Goal: Task Accomplishment & Management: Complete application form

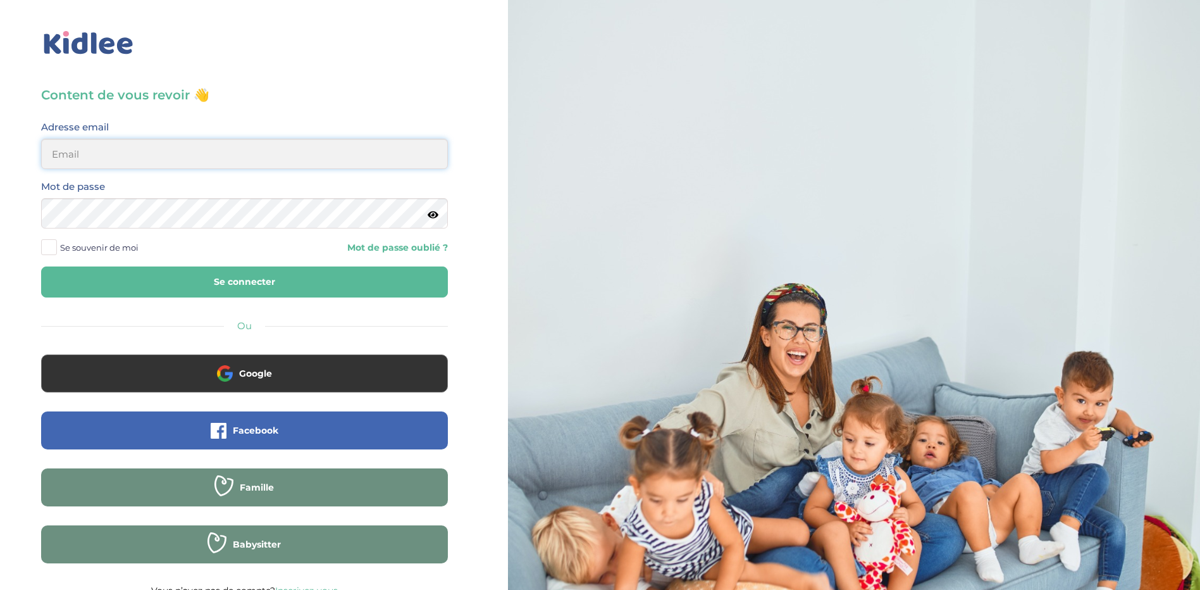
type input "cbcarton@gmail.com"
click at [49, 249] on span at bounding box center [49, 247] width 16 height 16
click at [0, 0] on input "Se souvenir de moi" at bounding box center [0, 0] width 0 height 0
click at [237, 276] on button "Se connecter" at bounding box center [244, 281] width 407 height 31
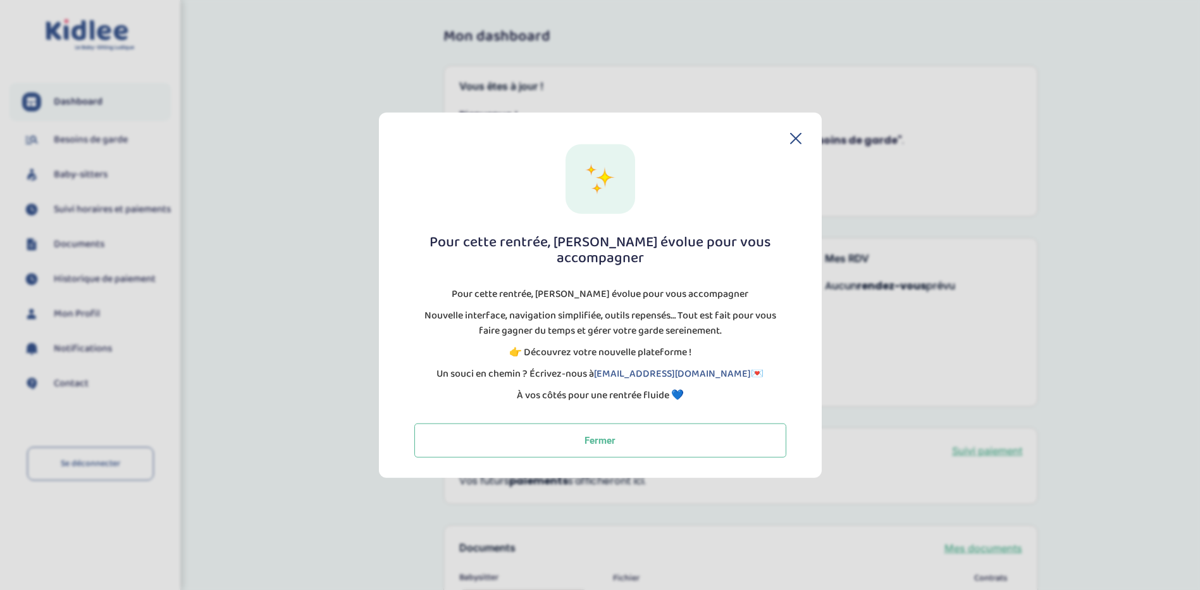
click at [794, 142] on icon at bounding box center [795, 138] width 11 height 11
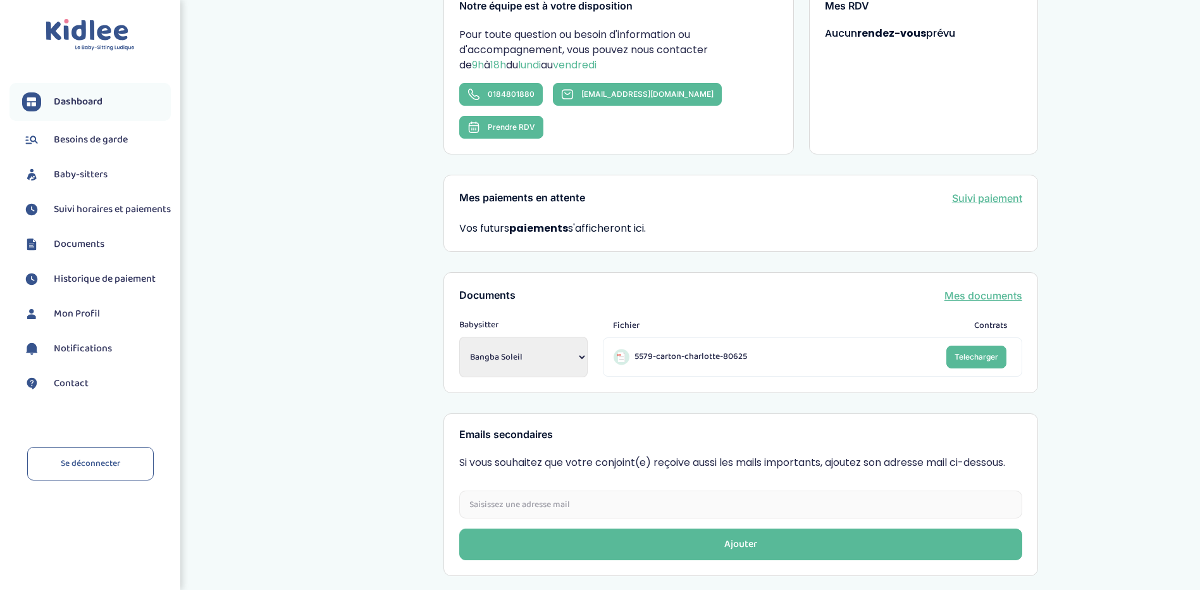
scroll to position [253, 0]
click at [510, 336] on select "Bangba Soleil Bangba Soleil [PERSON_NAME] [PERSON_NAME]" at bounding box center [523, 356] width 128 height 40
select select "1854"
click at [459, 336] on select "Bangba Soleil Bangba Soleil [PERSON_NAME] [PERSON_NAME]" at bounding box center [523, 356] width 128 height 40
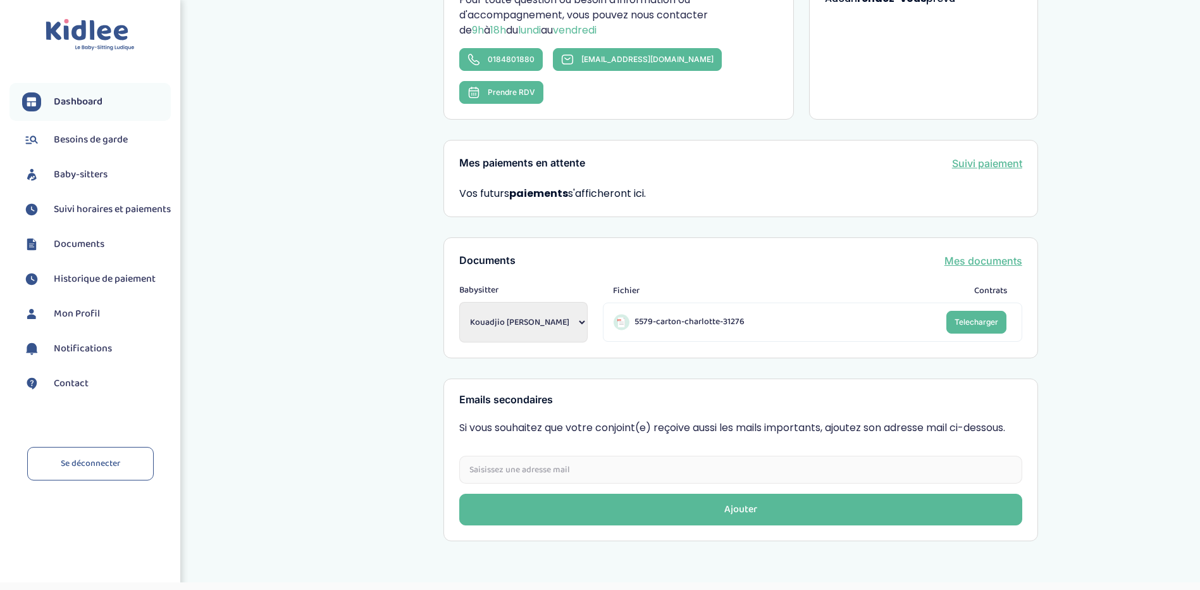
scroll to position [288, 0]
click at [68, 170] on span "Baby-sitters" at bounding box center [81, 174] width 54 height 15
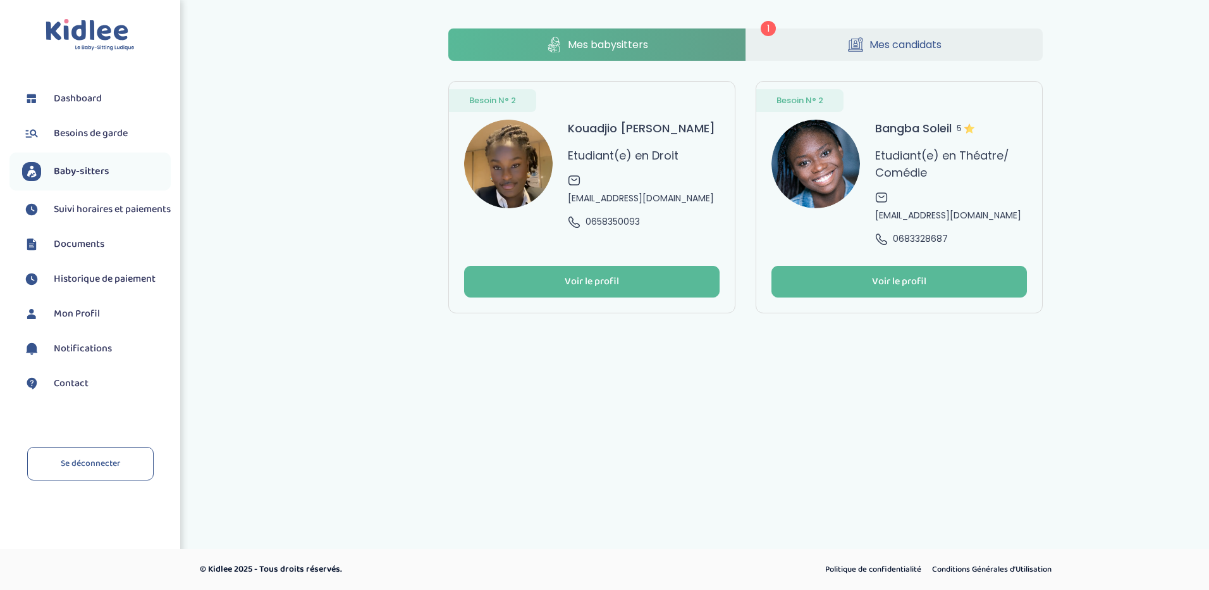
click at [822, 46] on link "Mes candidats" at bounding box center [894, 44] width 297 height 32
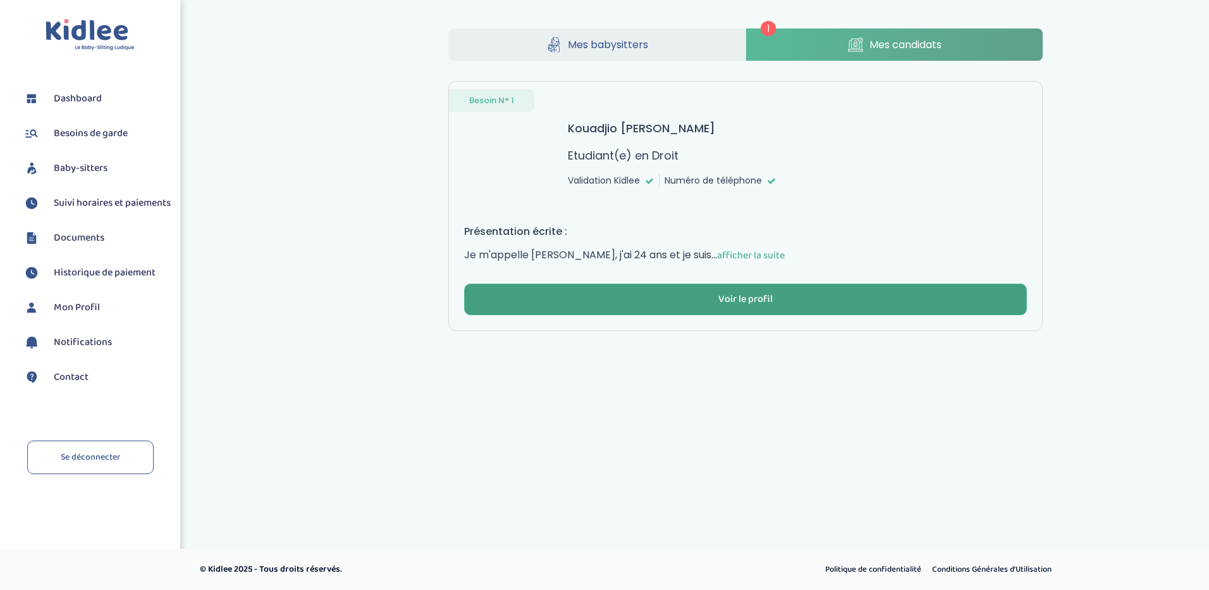
click at [741, 299] on div "Voir le profil" at bounding box center [746, 299] width 54 height 15
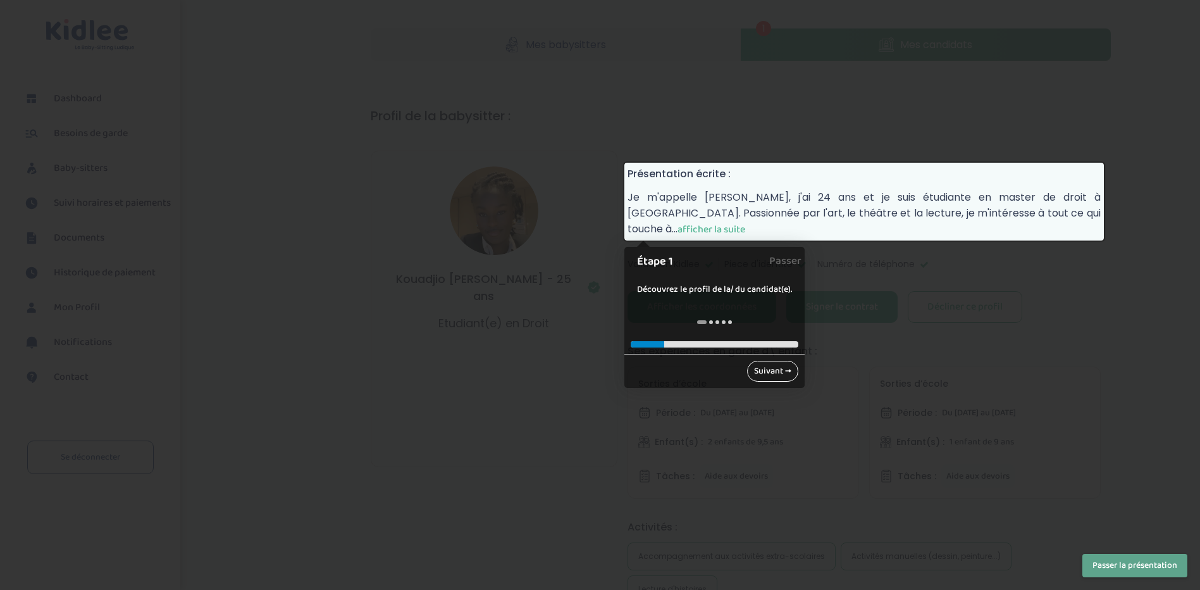
click at [765, 368] on link "Suivant →" at bounding box center [772, 371] width 51 height 21
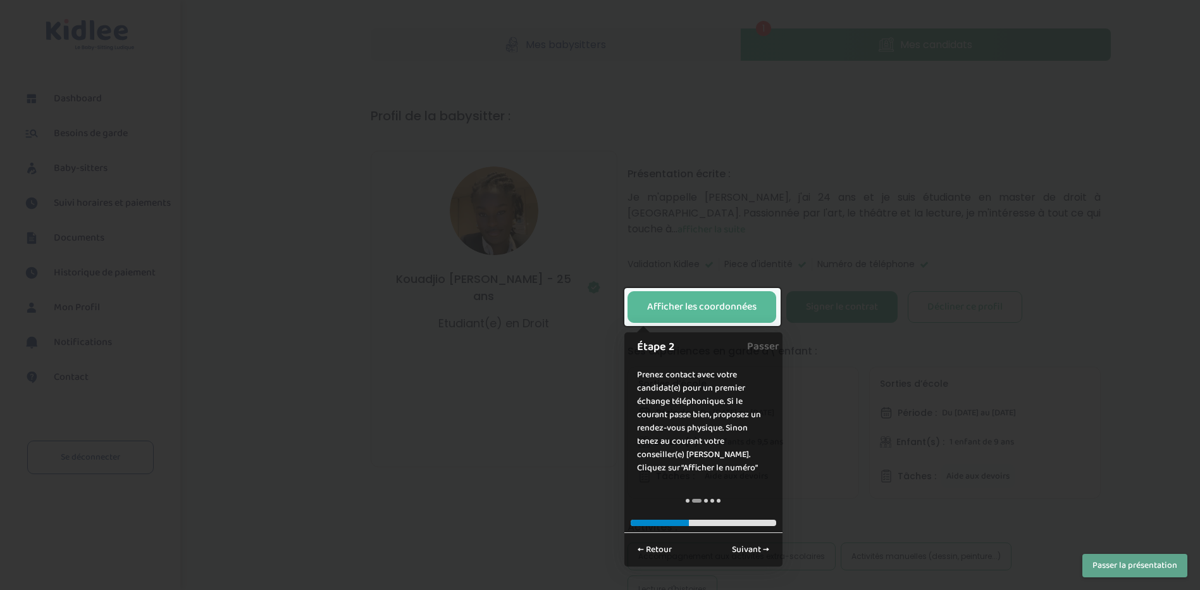
click at [818, 298] on div at bounding box center [600, 295] width 1200 height 590
click at [749, 553] on link "Suivant →" at bounding box center [750, 549] width 51 height 21
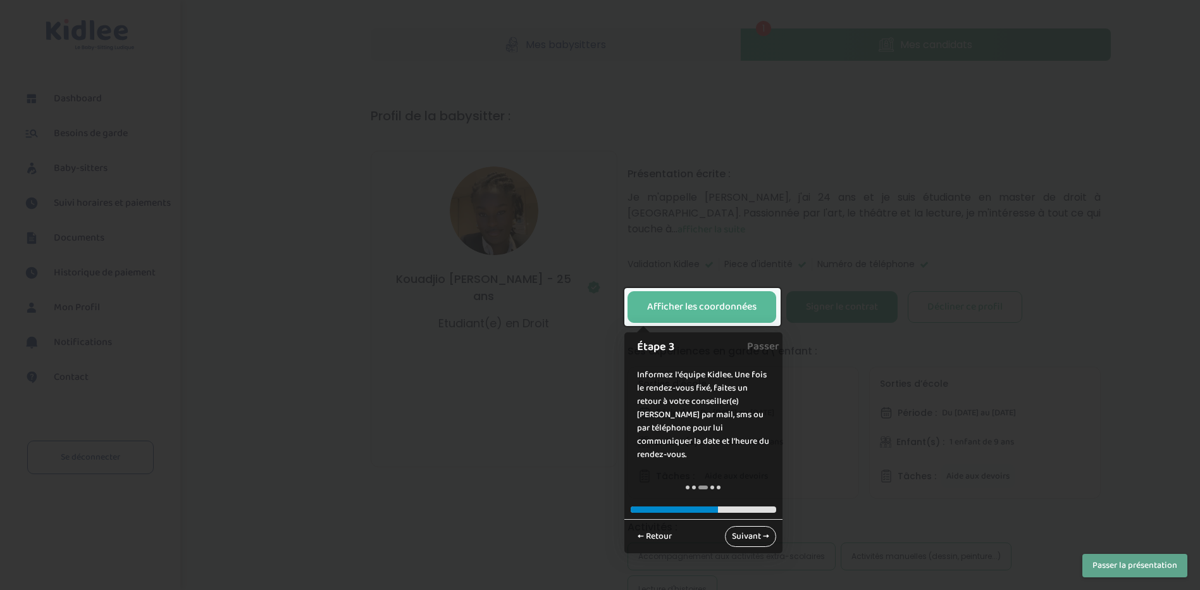
click at [741, 526] on link "Suivant →" at bounding box center [750, 536] width 51 height 21
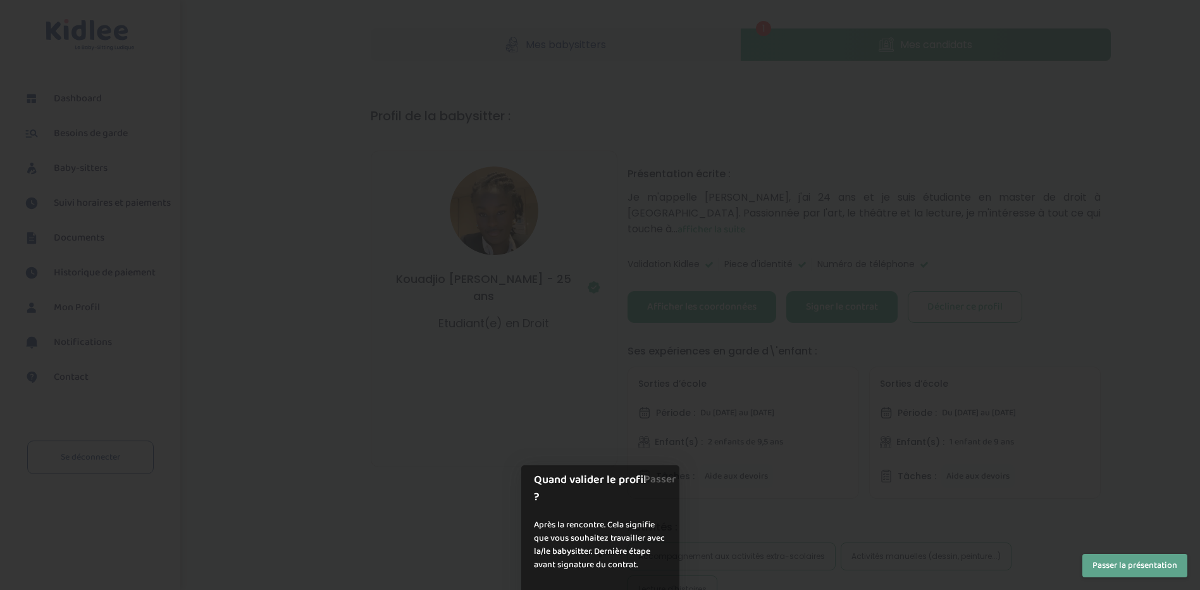
scroll to position [334, 0]
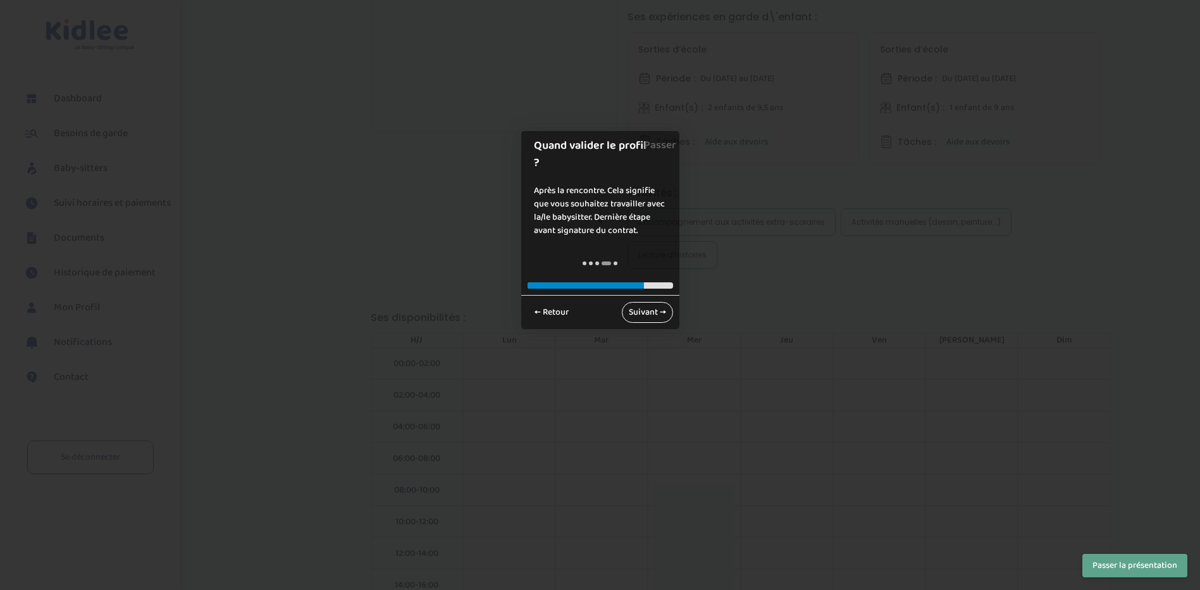
click at [646, 302] on link "Suivant →" at bounding box center [647, 312] width 51 height 21
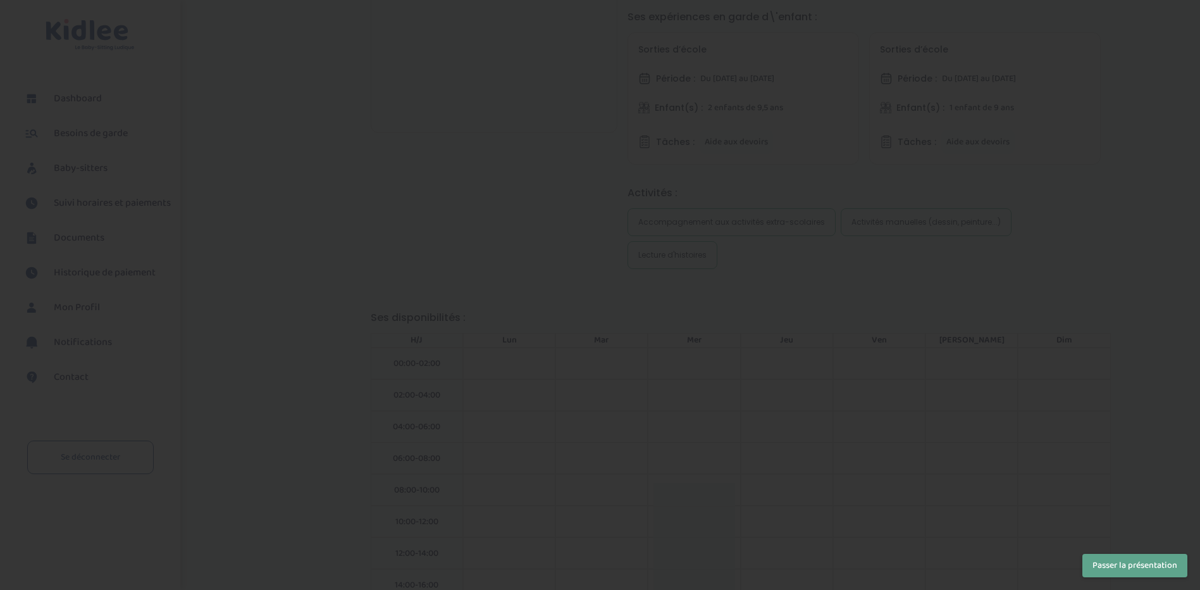
scroll to position [0, 0]
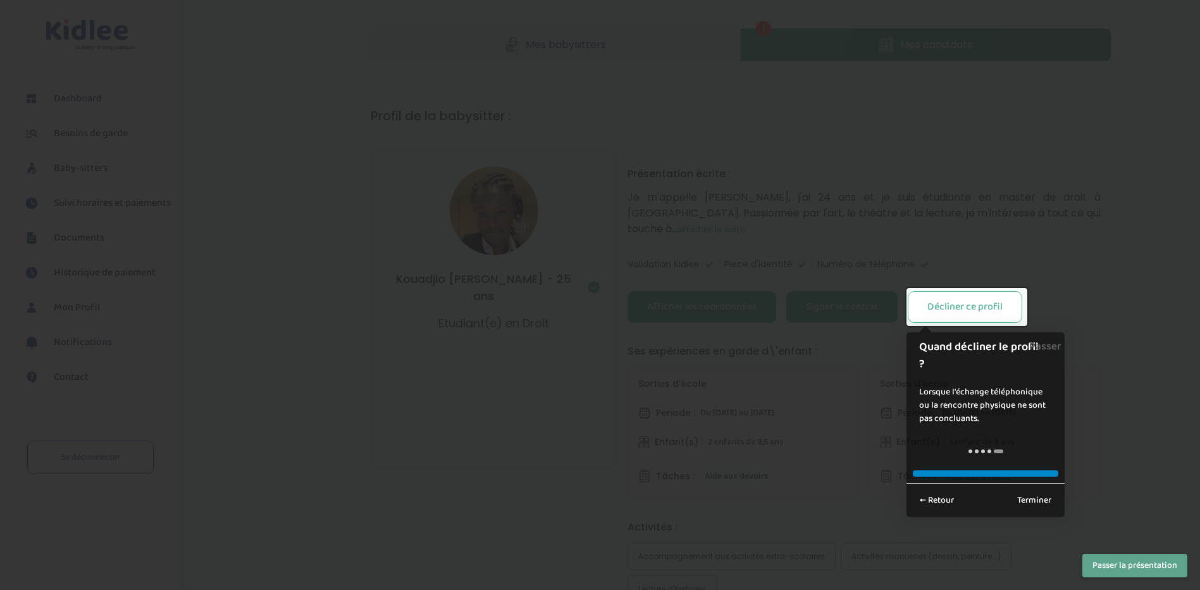
click at [902, 224] on div at bounding box center [600, 295] width 1200 height 590
click at [1030, 498] on link "Terminer" at bounding box center [1034, 500] width 48 height 21
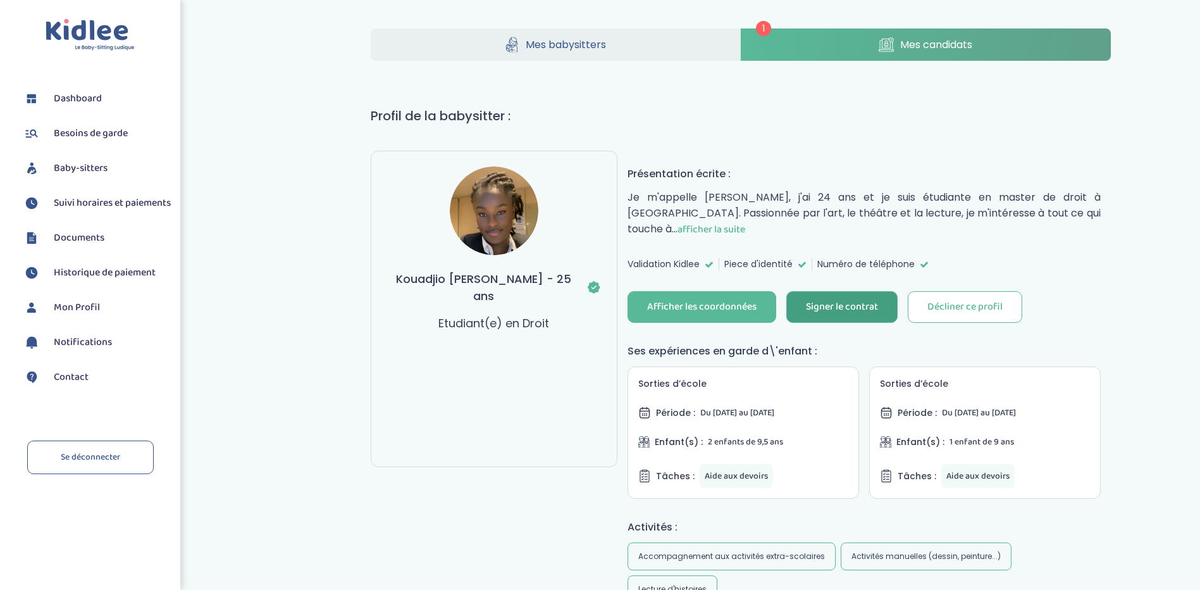
click at [850, 312] on div "Signer le contrat" at bounding box center [842, 307] width 72 height 15
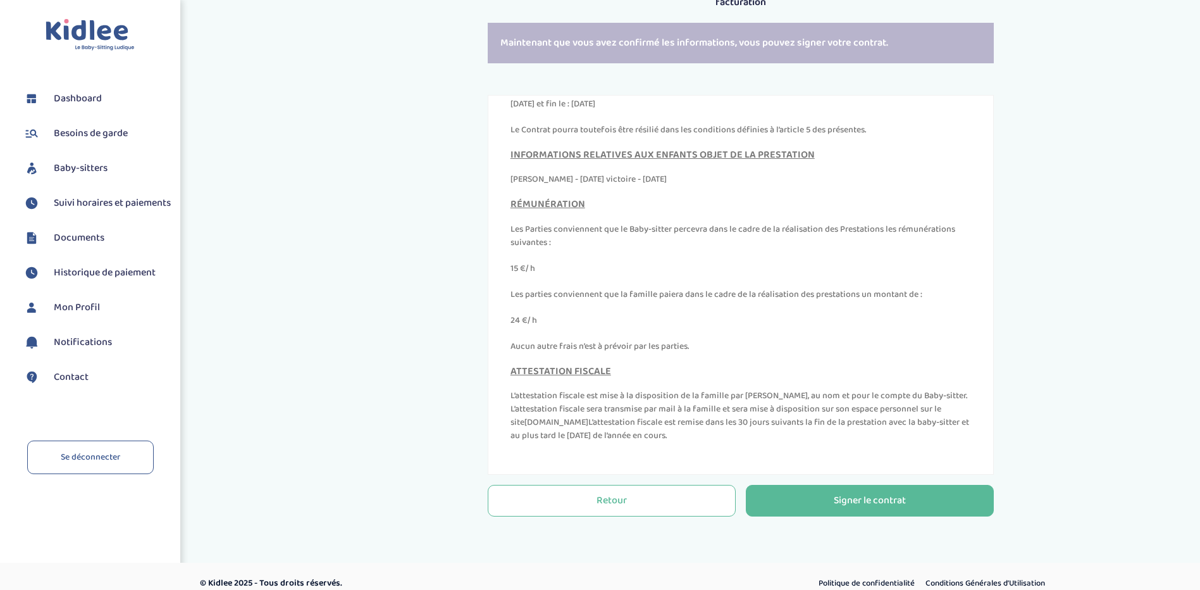
scroll to position [285, 0]
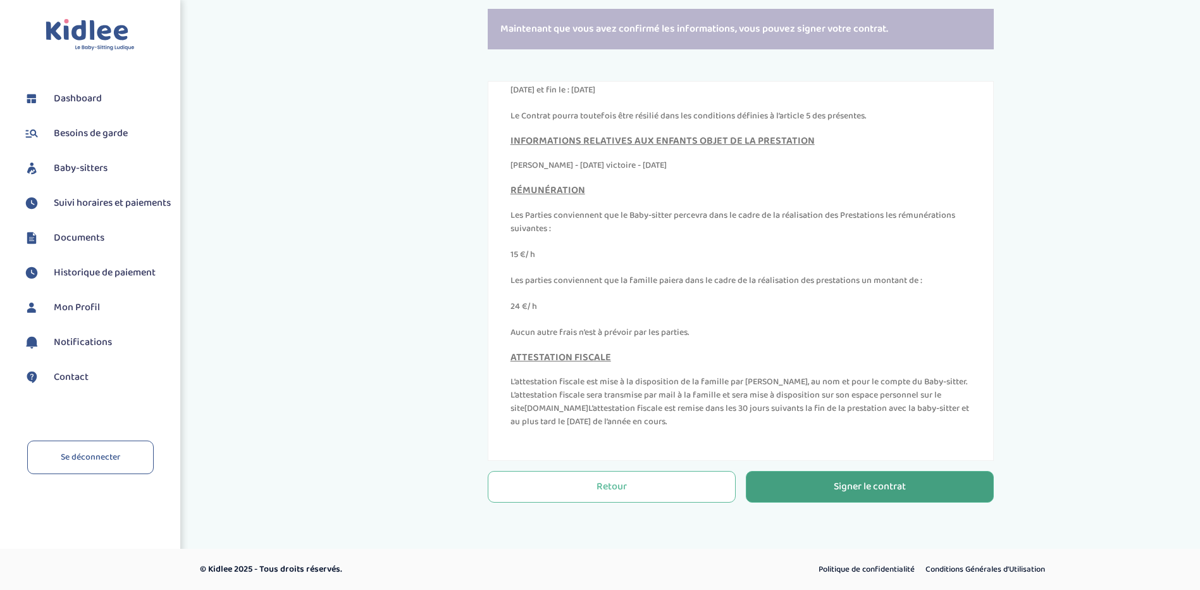
click at [851, 482] on div "Signer le contrat" at bounding box center [870, 486] width 72 height 15
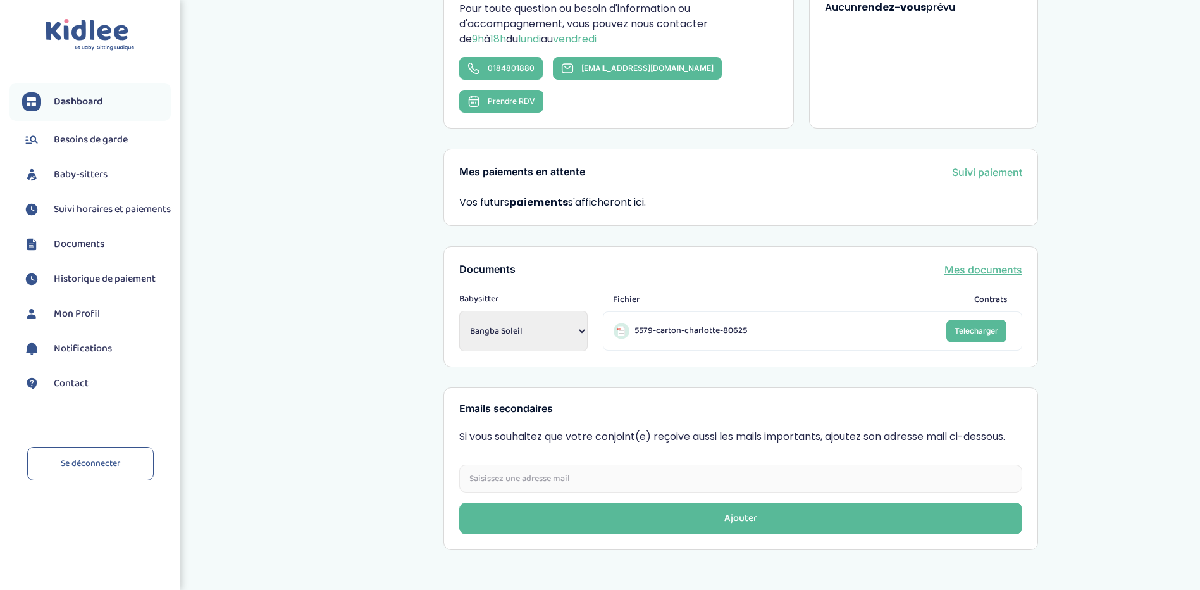
scroll to position [280, 0]
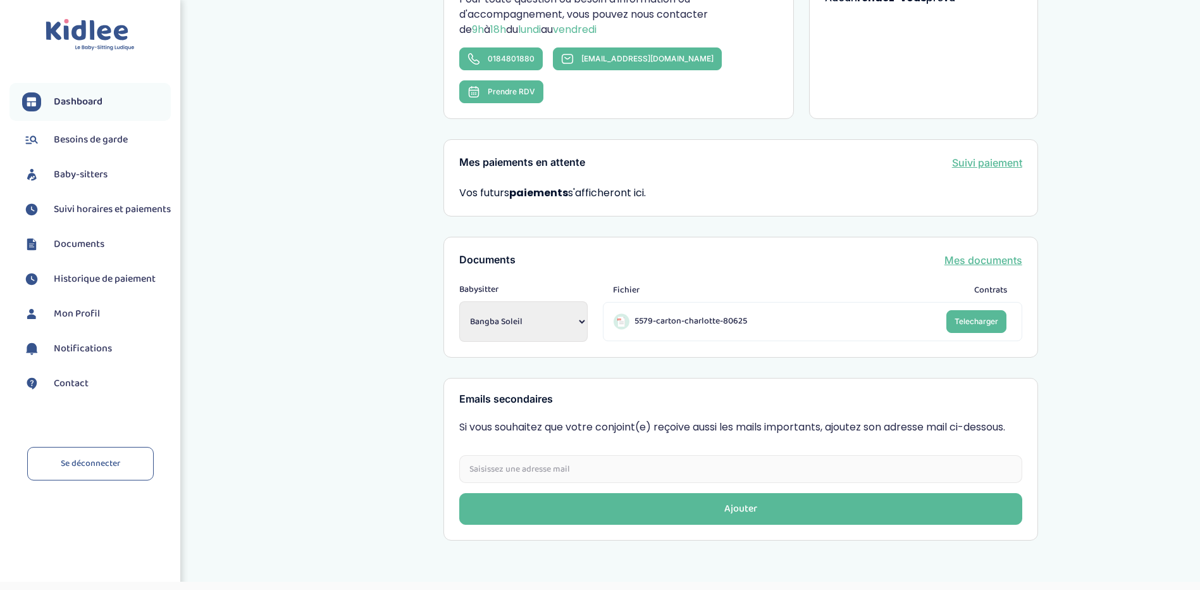
click at [494, 301] on select "Bangba Soleil Bangba Soleil [PERSON_NAME] [PERSON_NAME]" at bounding box center [523, 321] width 128 height 40
select select "1854"
click at [459, 301] on select "Bangba Soleil Bangba Soleil [PERSON_NAME] [PERSON_NAME]" at bounding box center [523, 321] width 128 height 40
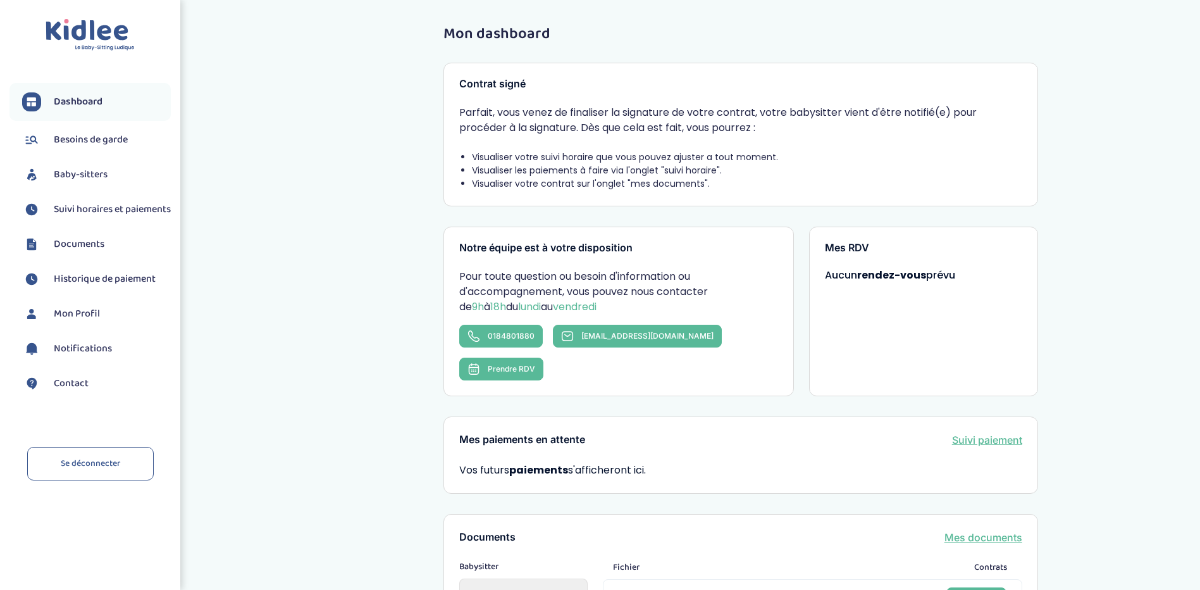
scroll to position [0, 0]
